Goal: Task Accomplishment & Management: Use online tool/utility

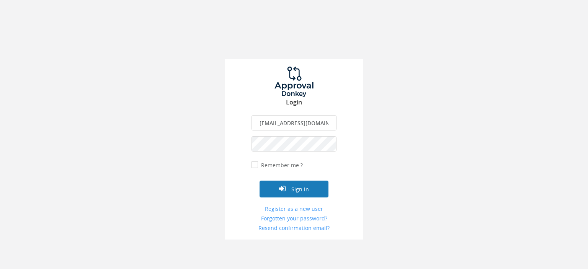
click at [295, 192] on button "Sign in" at bounding box center [294, 189] width 69 height 17
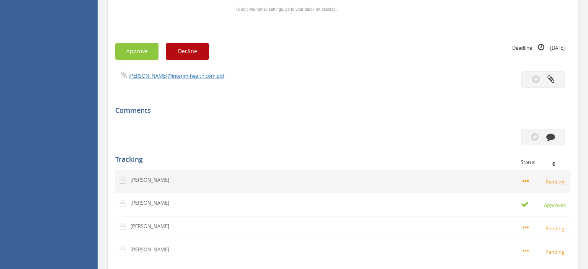
scroll to position [889, 0]
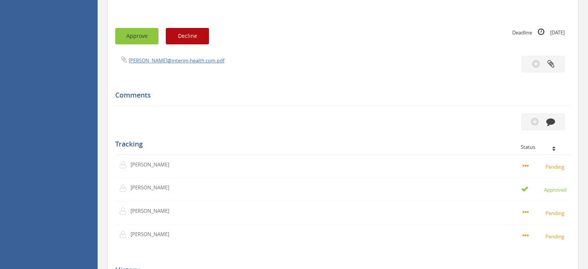
click at [139, 28] on button "Approve" at bounding box center [136, 36] width 43 height 16
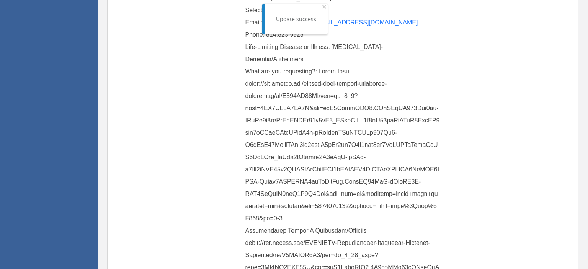
scroll to position [81, 0]
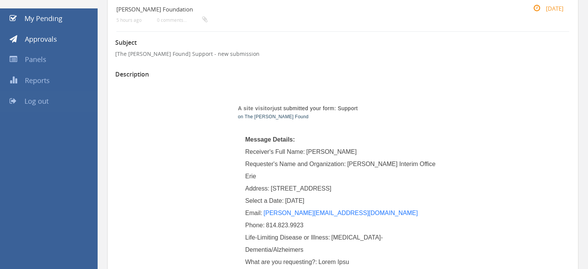
click at [42, 100] on span "Log out" at bounding box center [37, 100] width 24 height 9
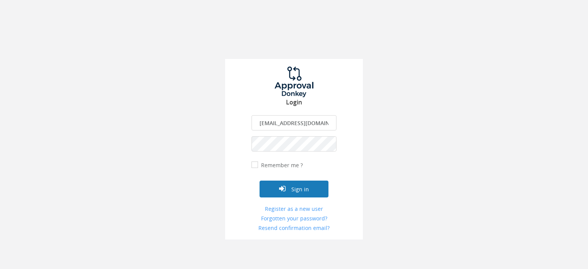
click at [300, 189] on button "Sign in" at bounding box center [294, 189] width 69 height 17
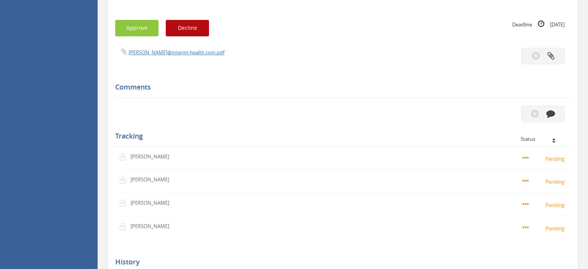
scroll to position [485, 0]
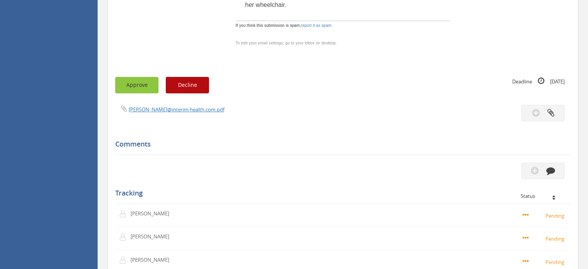
click at [140, 87] on button "Approve" at bounding box center [136, 85] width 43 height 16
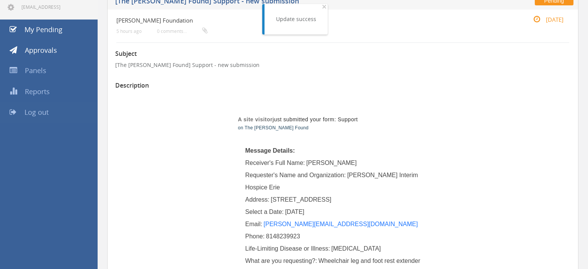
scroll to position [40, 0]
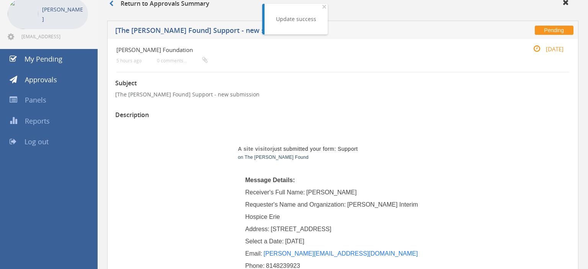
click at [41, 142] on span "Log out" at bounding box center [37, 141] width 24 height 9
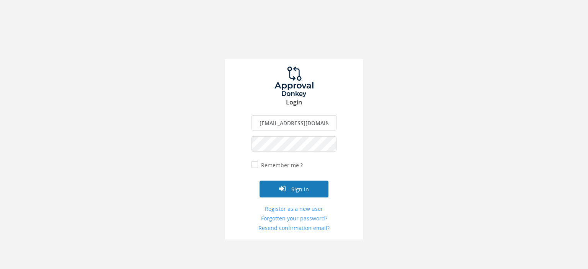
click at [300, 191] on button "Sign in" at bounding box center [294, 189] width 69 height 17
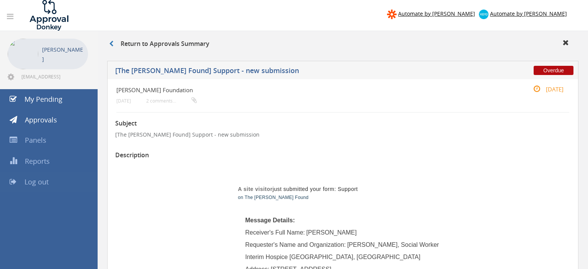
click at [41, 183] on span "Log out" at bounding box center [37, 181] width 24 height 9
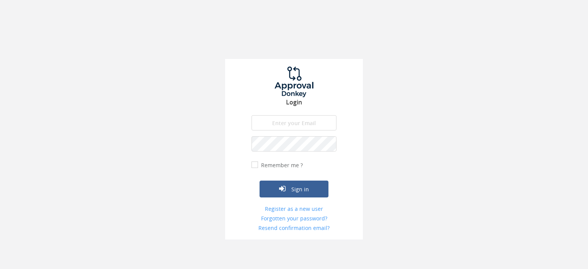
type input "[EMAIL_ADDRESS][DOMAIN_NAME]"
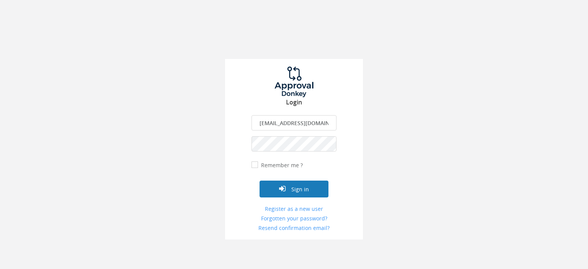
click at [297, 188] on button "Sign in" at bounding box center [294, 189] width 69 height 17
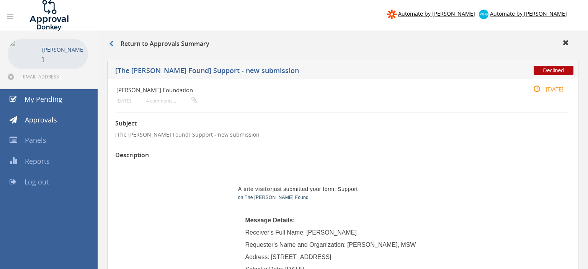
click at [32, 183] on span "Log out" at bounding box center [37, 181] width 24 height 9
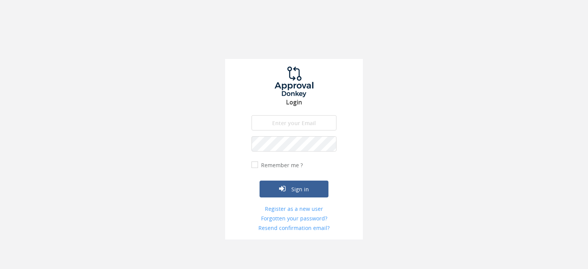
type input "[EMAIL_ADDRESS][DOMAIN_NAME]"
